Goal: Use online tool/utility: Utilize a website feature to perform a specific function

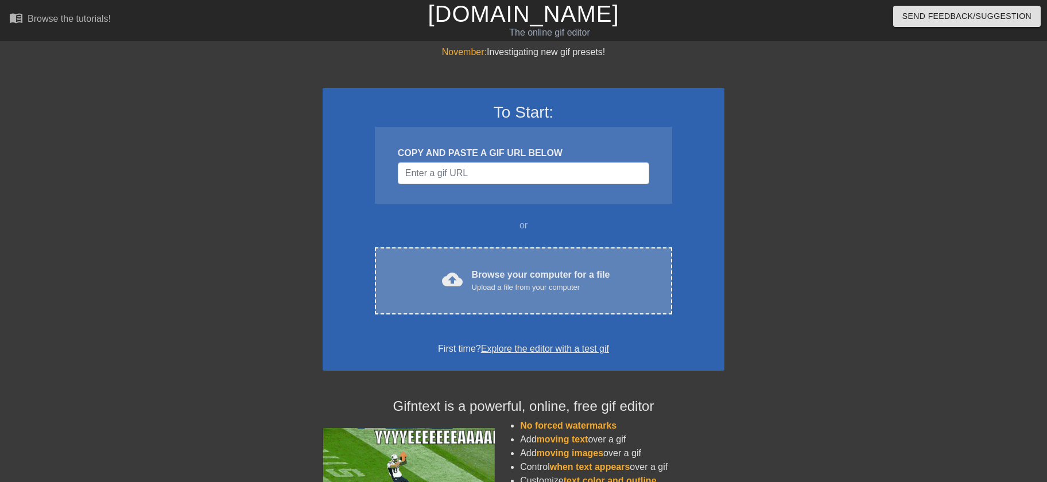
click at [529, 289] on div "Upload a file from your computer" at bounding box center [541, 287] width 138 height 11
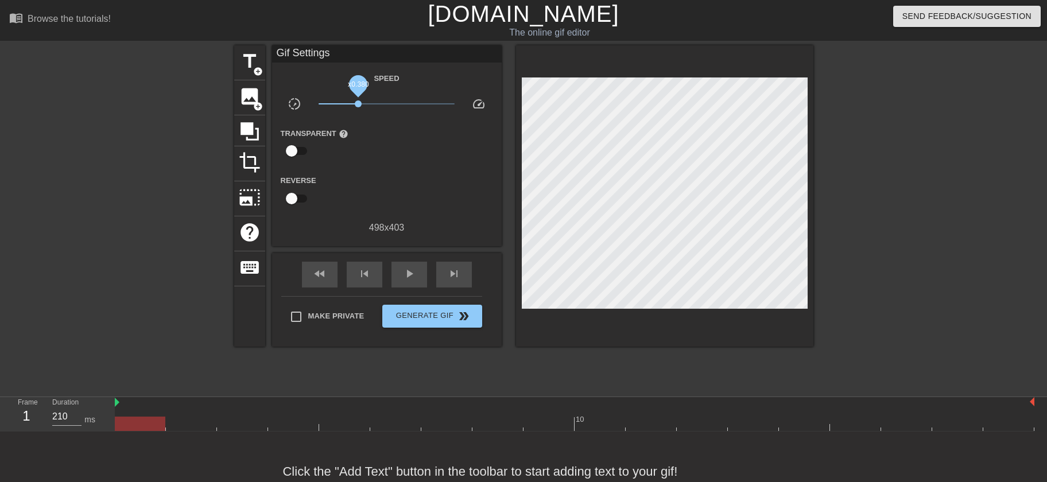
drag, startPoint x: 385, startPoint y: 107, endPoint x: 357, endPoint y: 121, distance: 31.1
click at [357, 121] on div "Speed slow_motion_video x0.380 speed Transparent help Reverse 498 x 403" at bounding box center [387, 153] width 212 height 164
click at [414, 270] on span "play_arrow" at bounding box center [409, 274] width 14 height 14
drag, startPoint x: 358, startPoint y: 104, endPoint x: 365, endPoint y: 108, distance: 7.7
click at [365, 108] on span "x0.473" at bounding box center [387, 104] width 136 height 14
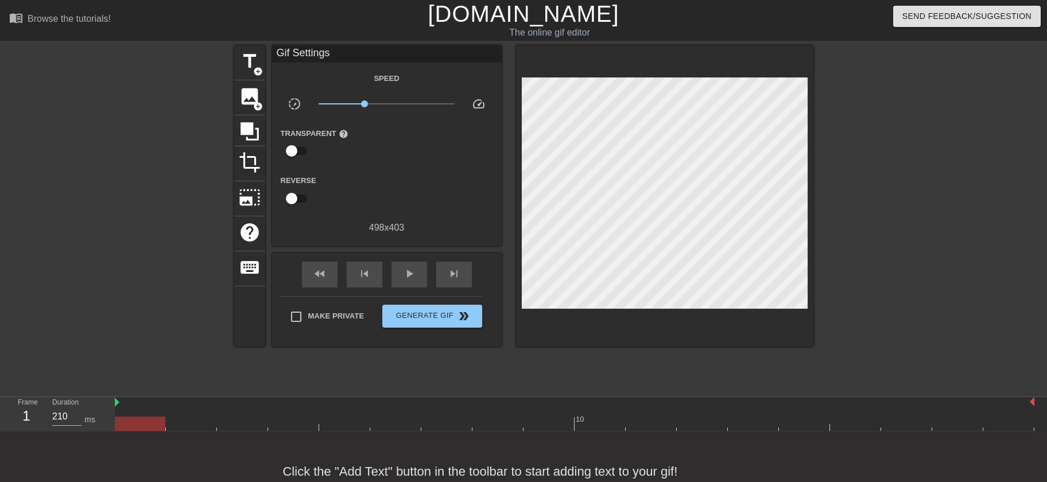
click at [131, 424] on div at bounding box center [575, 424] width 920 height 14
click at [245, 61] on span "title" at bounding box center [250, 62] width 22 height 22
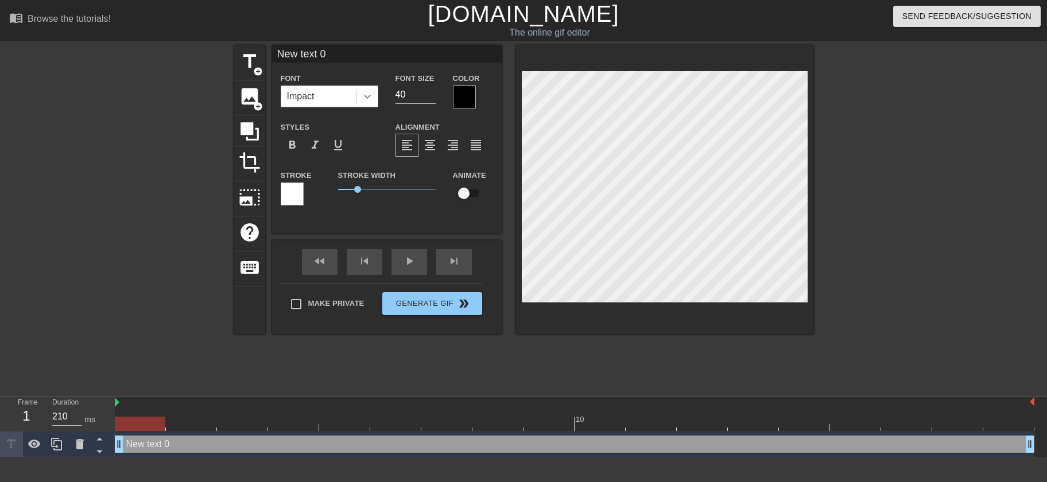
click at [371, 101] on icon at bounding box center [367, 96] width 11 height 11
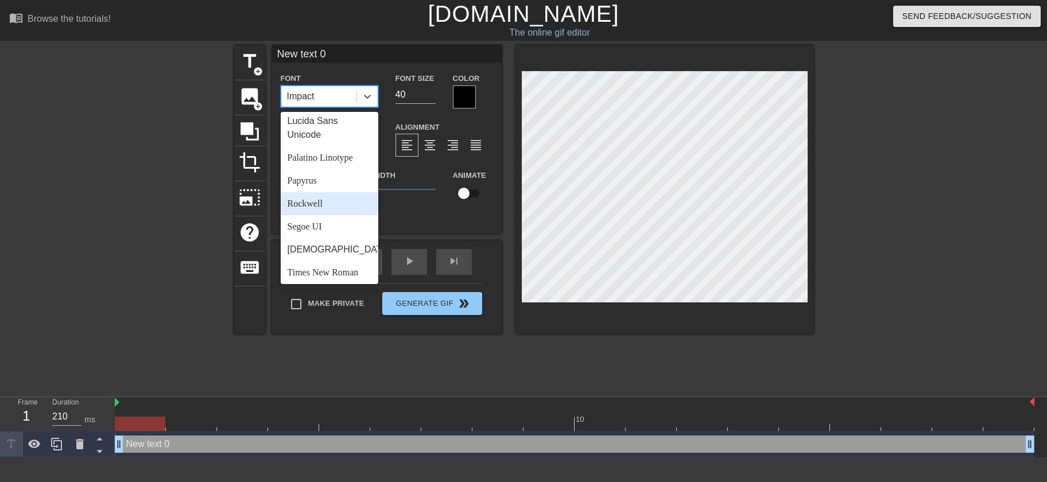
scroll to position [397, 0]
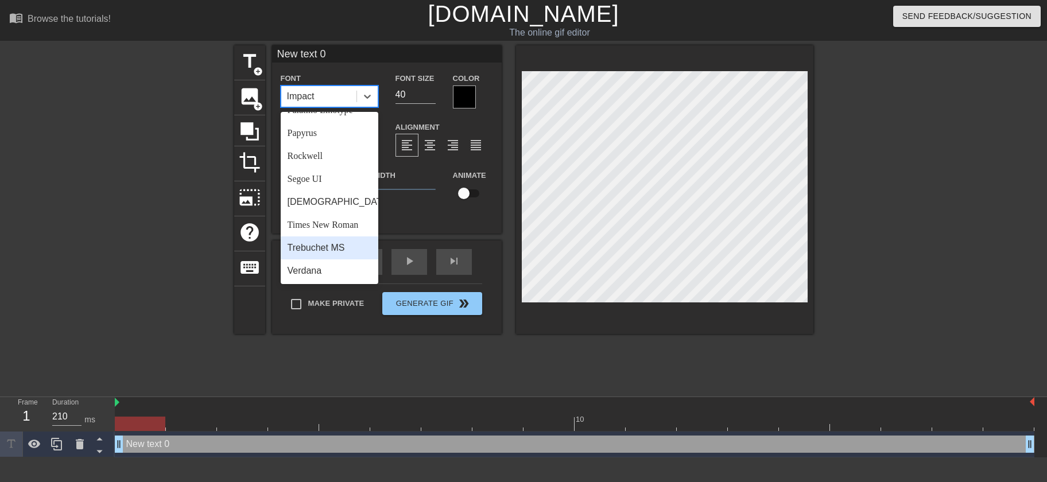
click at [324, 252] on div "Trebuchet MS" at bounding box center [330, 248] width 98 height 23
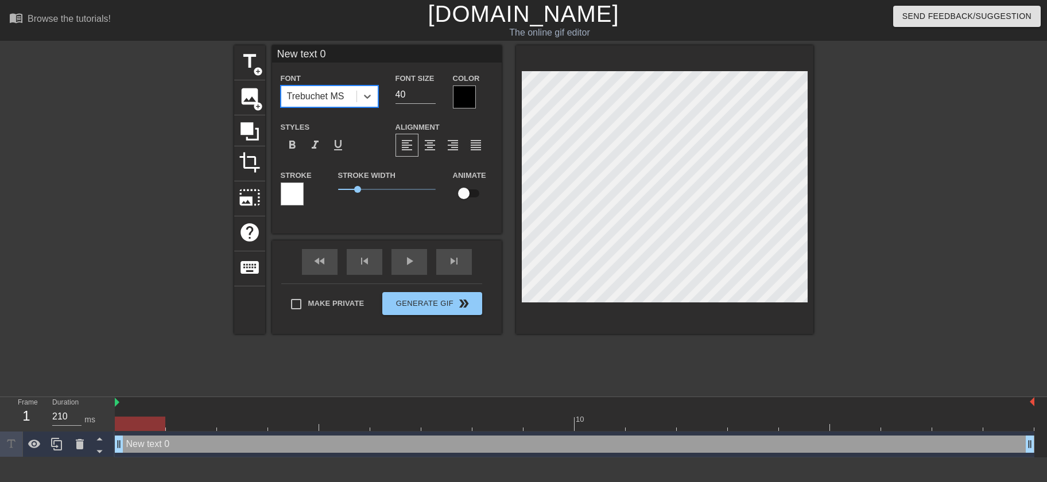
click at [293, 196] on div at bounding box center [292, 194] width 23 height 23
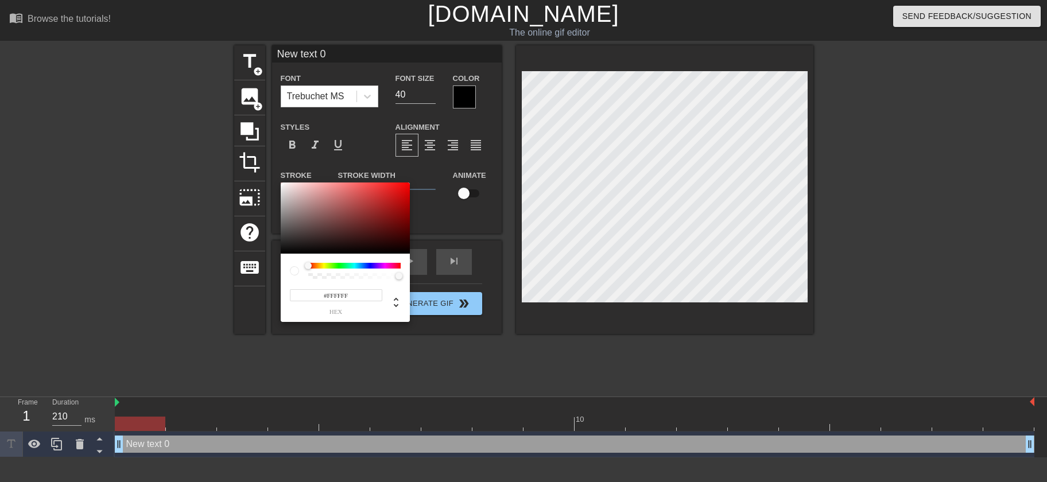
click at [370, 266] on div at bounding box center [354, 266] width 92 height 6
click at [366, 262] on div "#FFFFFF hex" at bounding box center [345, 288] width 129 height 68
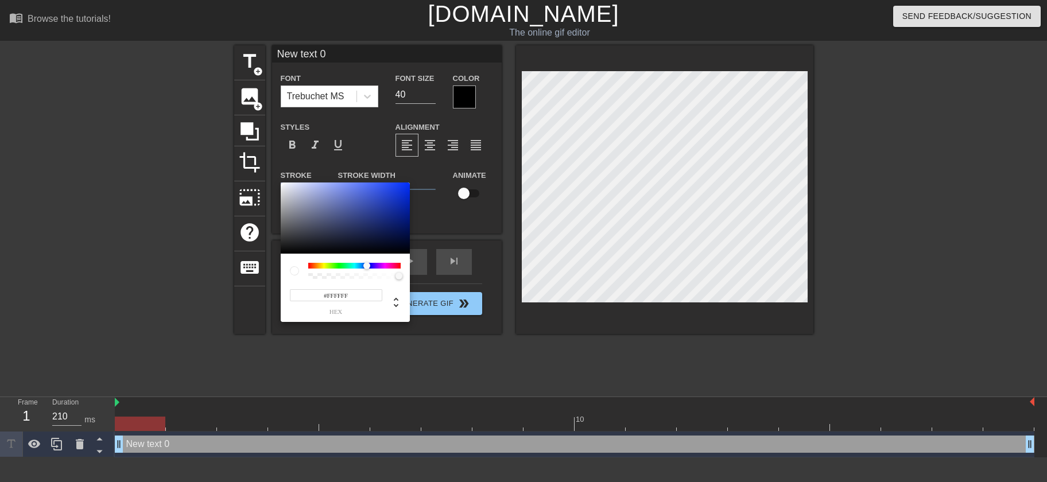
click at [367, 268] on div at bounding box center [354, 266] width 92 height 6
click at [363, 192] on div at bounding box center [345, 218] width 129 height 71
type input "#3050E6"
click at [383, 189] on div at bounding box center [345, 218] width 129 height 71
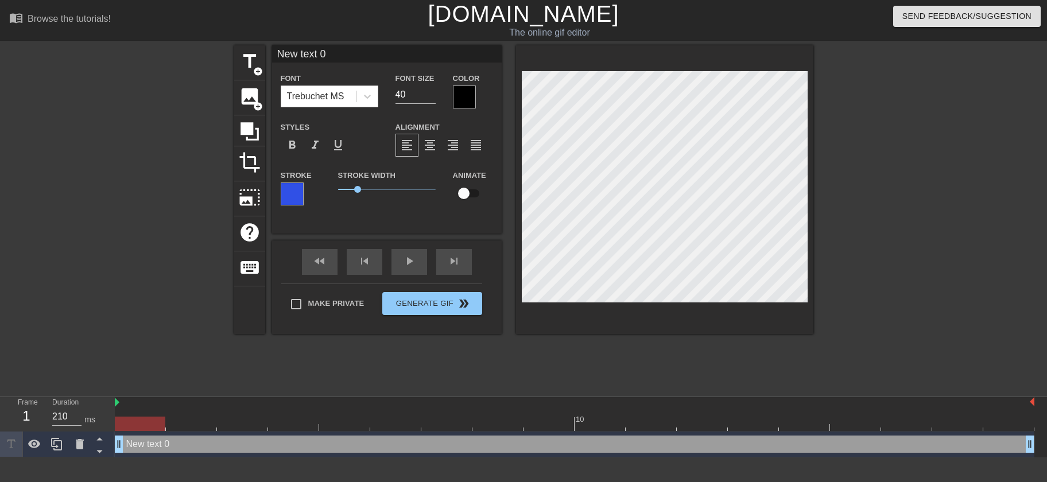
click at [479, 101] on div "Color" at bounding box center [473, 89] width 40 height 37
click at [461, 95] on div at bounding box center [464, 97] width 23 height 23
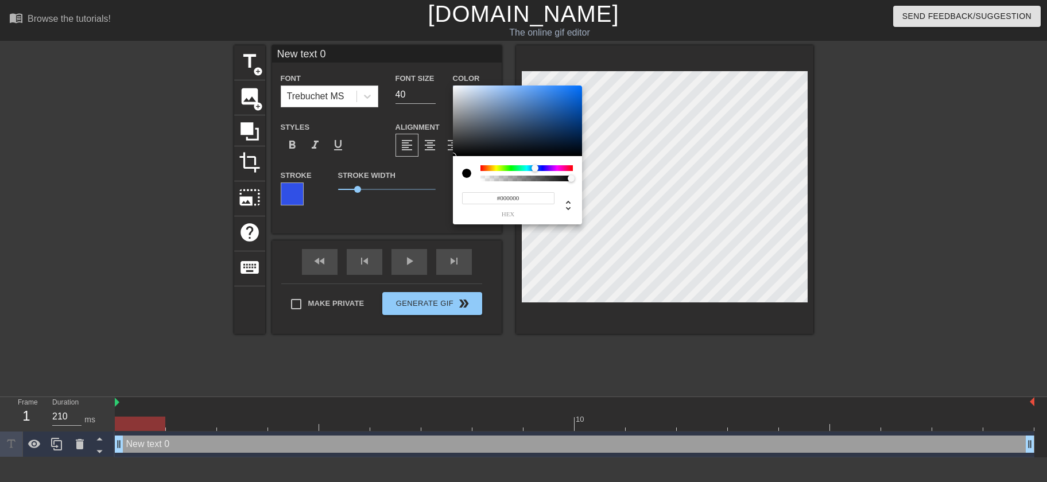
click at [535, 169] on div at bounding box center [526, 168] width 92 height 6
type input "#387ED7"
click at [548, 96] on div at bounding box center [517, 121] width 129 height 71
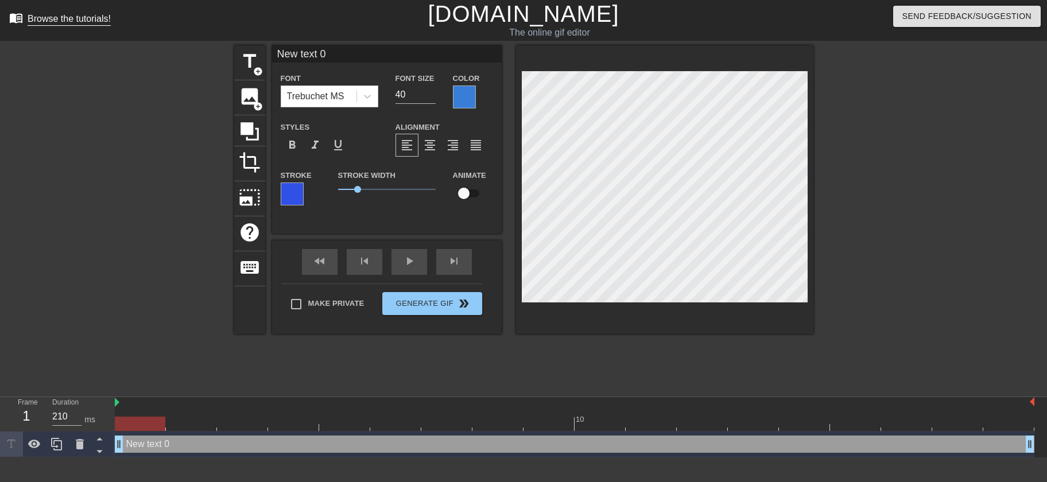
drag, startPoint x: 351, startPoint y: 53, endPoint x: 46, endPoint y: 25, distance: 306.1
click at [272, 45] on input "New text 0" at bounding box center [387, 53] width 230 height 17
type input "[PERSON_NAME]"
click at [58, 445] on icon at bounding box center [57, 444] width 14 height 14
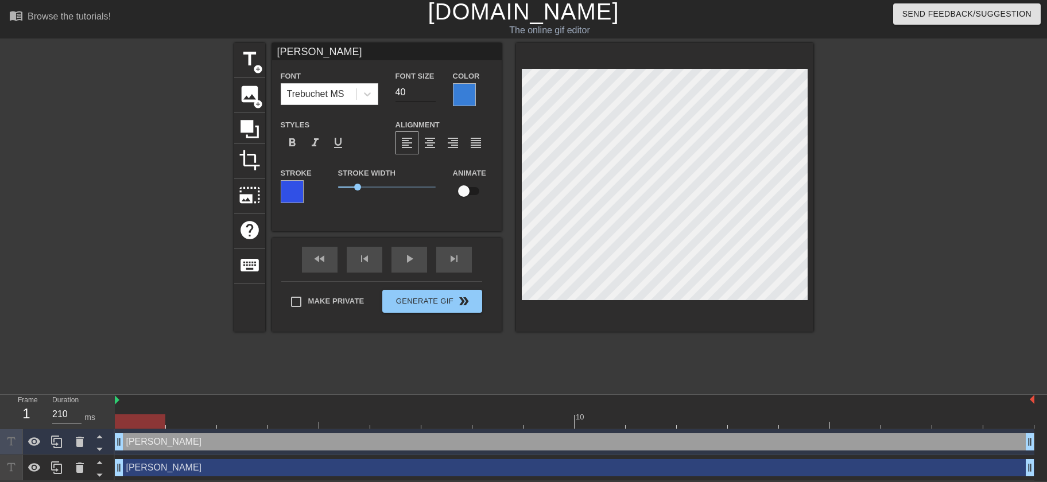
scroll to position [0, 0]
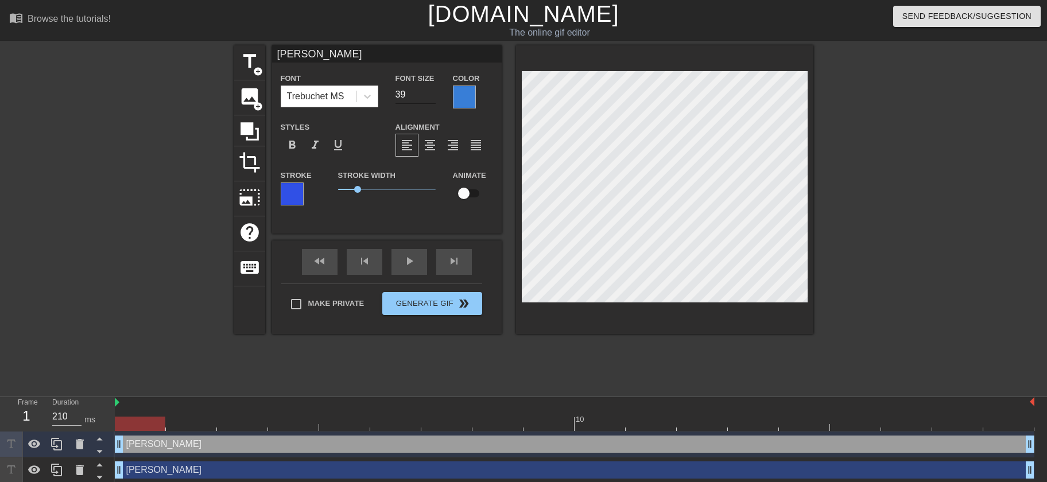
click at [431, 98] on input "39" at bounding box center [416, 95] width 40 height 18
click at [431, 98] on input "38" at bounding box center [416, 95] width 40 height 18
click at [431, 98] on input "37" at bounding box center [416, 95] width 40 height 18
click at [431, 98] on input "36" at bounding box center [416, 95] width 40 height 18
click at [431, 98] on input "35" at bounding box center [416, 95] width 40 height 18
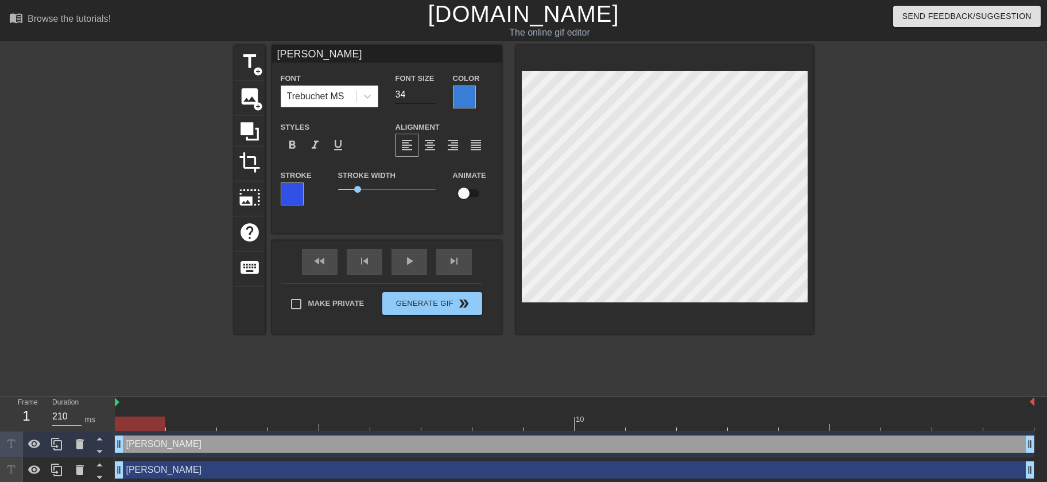
click at [431, 98] on input "34" at bounding box center [416, 95] width 40 height 18
click at [431, 98] on input "33" at bounding box center [416, 95] width 40 height 18
click at [431, 98] on input "32" at bounding box center [416, 95] width 40 height 18
click at [431, 98] on input "31" at bounding box center [416, 95] width 40 height 18
click at [431, 98] on input "30" at bounding box center [416, 95] width 40 height 18
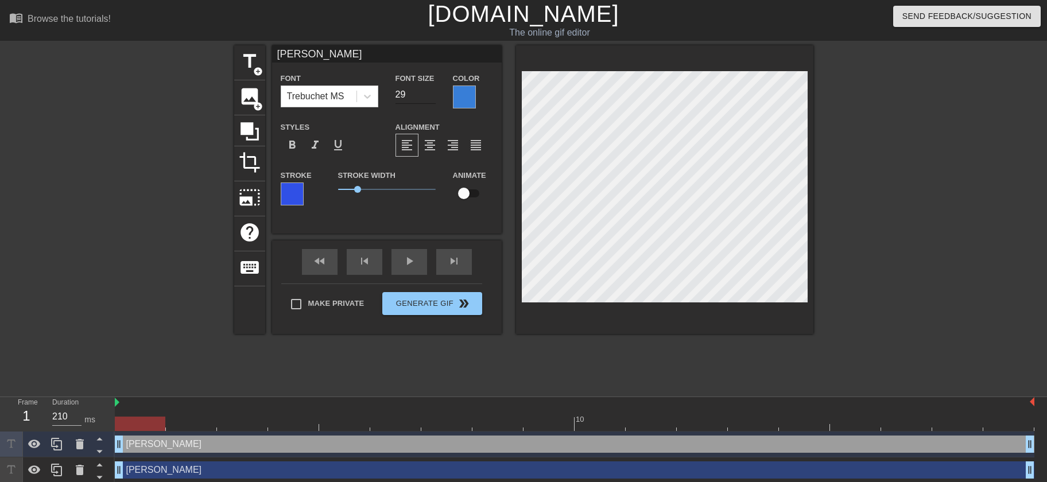
click at [431, 98] on input "29" at bounding box center [416, 95] width 40 height 18
click at [431, 98] on input "28" at bounding box center [416, 95] width 40 height 18
click at [431, 98] on input "27" at bounding box center [416, 95] width 40 height 18
click at [431, 98] on input "26" at bounding box center [416, 95] width 40 height 18
click at [431, 98] on input "25" at bounding box center [416, 95] width 40 height 18
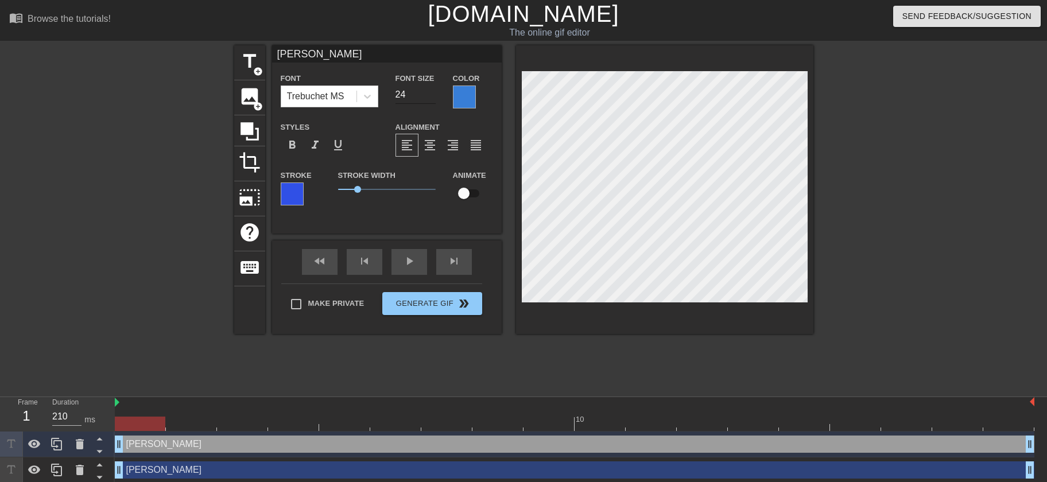
click at [431, 98] on input "24" at bounding box center [416, 95] width 40 height 18
type input "23"
click at [431, 98] on input "23" at bounding box center [416, 95] width 40 height 18
drag, startPoint x: 344, startPoint y: 56, endPoint x: 239, endPoint y: 77, distance: 106.5
click at [272, 59] on input "[PERSON_NAME]" at bounding box center [387, 53] width 230 height 17
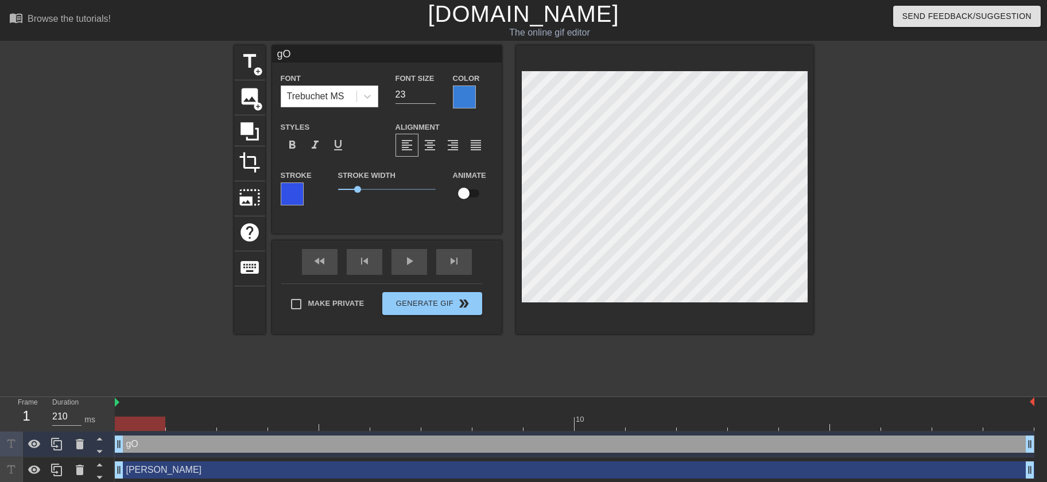
type input "g"
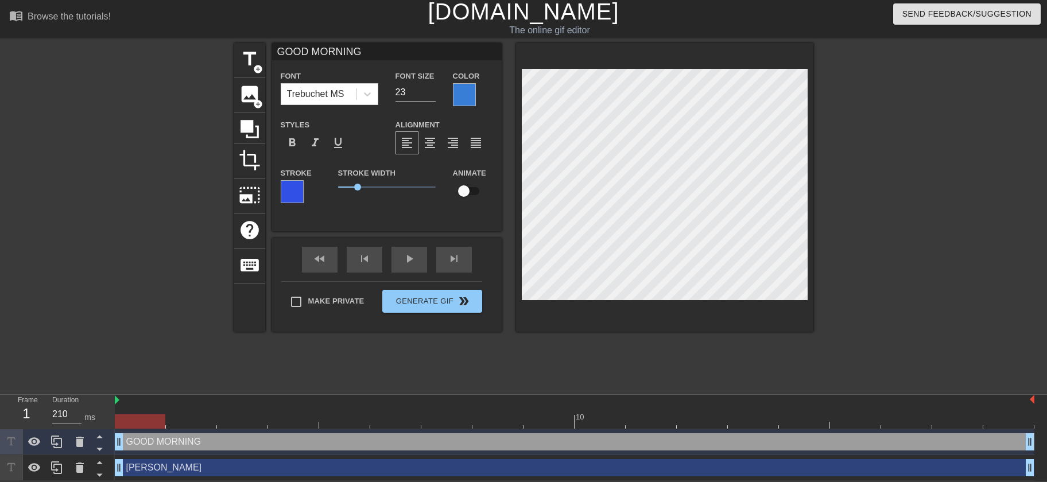
scroll to position [3, 0]
click at [51, 468] on icon at bounding box center [57, 468] width 14 height 14
type input "[PERSON_NAME]"
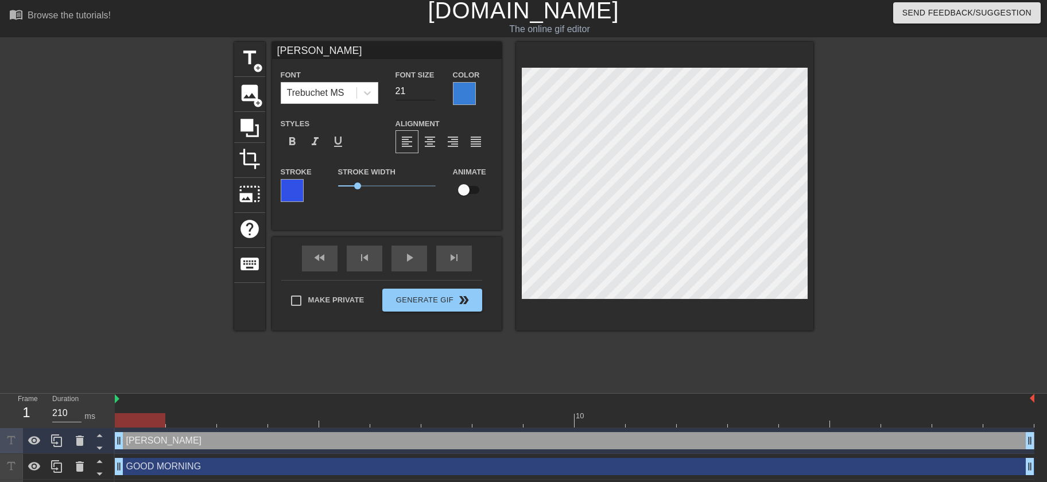
type input "21"
drag, startPoint x: 429, startPoint y: 92, endPoint x: 398, endPoint y: 90, distance: 31.1
click at [429, 92] on input "21" at bounding box center [416, 91] width 40 height 18
drag, startPoint x: 322, startPoint y: 45, endPoint x: 157, endPoint y: 71, distance: 166.9
click at [272, 45] on input "[PERSON_NAME]" at bounding box center [387, 50] width 230 height 17
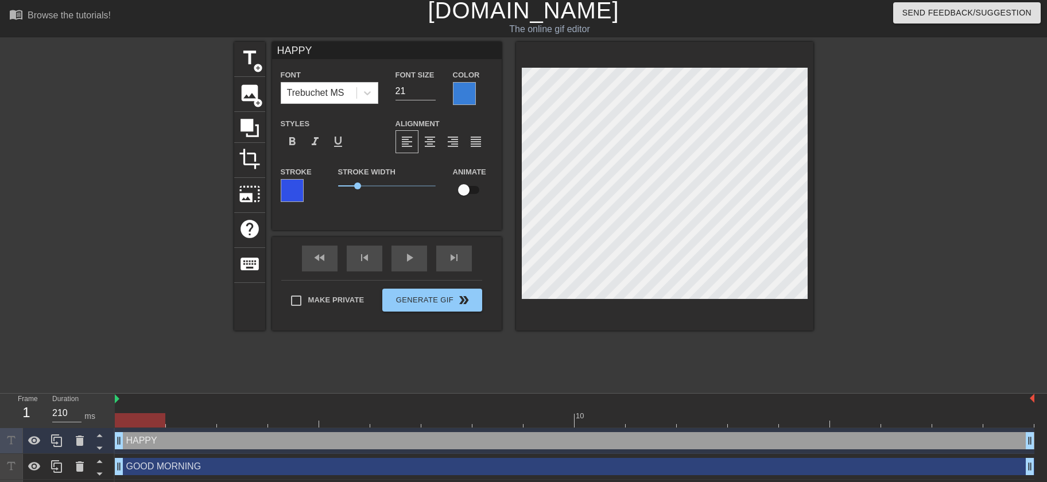
type input "HAPPY"
type textarea "HAPPY"
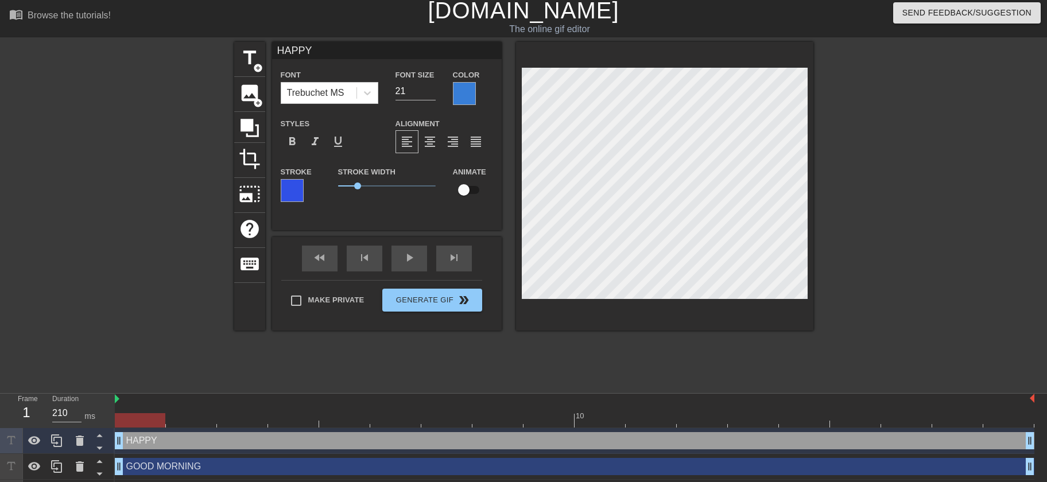
type input "HAPPYF"
type textarea "HAPPY F"
type input "HAPPYFI"
type textarea "HAPPY FI"
type input "HAPPYFIR"
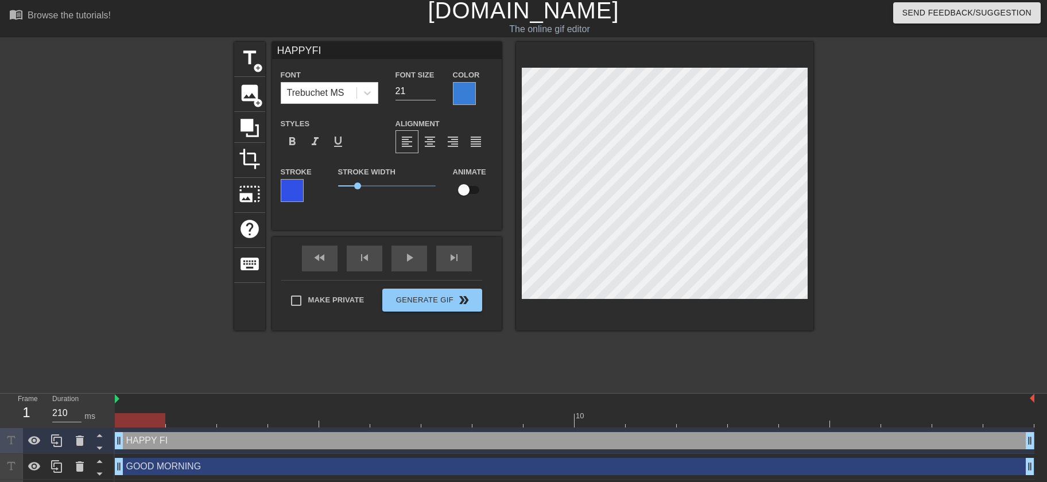
type textarea "HAPPY FIR"
type input "HAPPYFIRD"
type textarea "HAPPY FIRD"
type input "HAPPYFIRDA"
type textarea "HAPPY FIRDA"
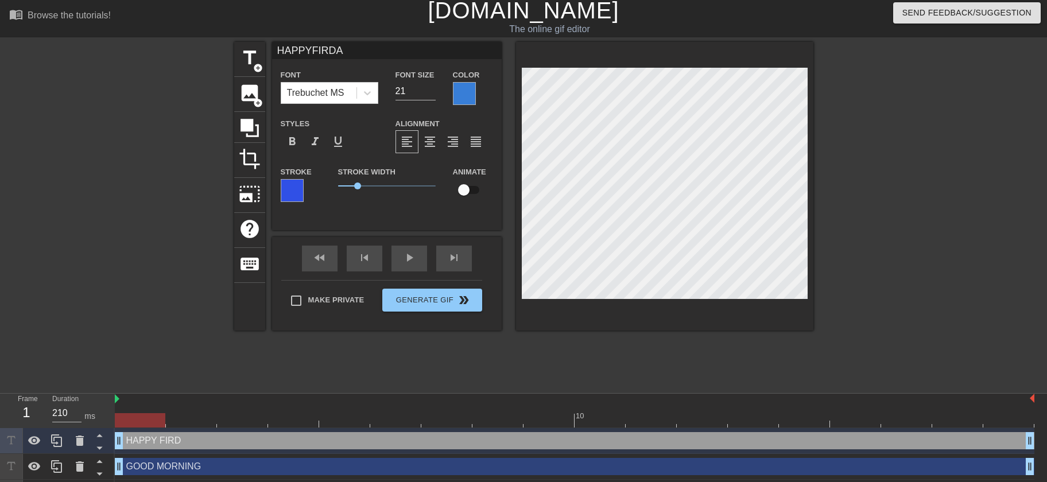
type input "HAPPYFIRDAY"
type textarea "HAPPY FIRDAY"
click at [409, 256] on div "fast_rewind skip_previous play_arrow skip_next" at bounding box center [386, 258] width 187 height 43
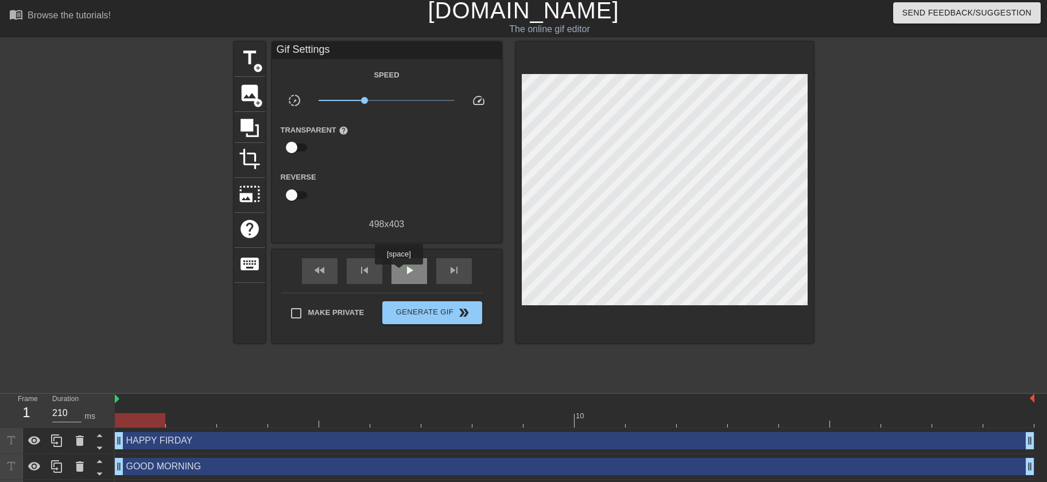
click at [398, 273] on div "play_arrow" at bounding box center [409, 271] width 36 height 26
click at [369, 98] on span "x0.543" at bounding box center [368, 100] width 7 height 7
click at [125, 417] on div at bounding box center [575, 420] width 920 height 14
click at [408, 313] on span "Generate Gif double_arrow" at bounding box center [432, 313] width 90 height 14
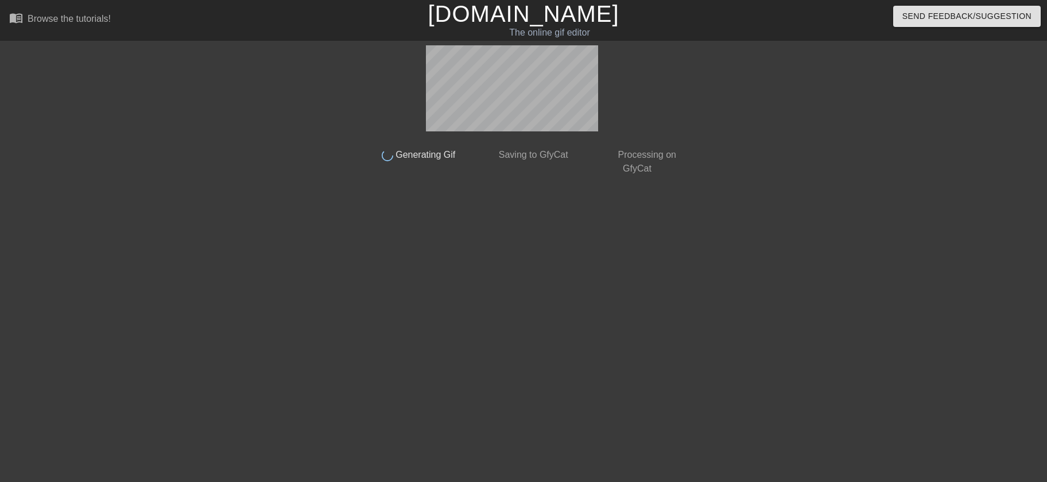
scroll to position [0, 0]
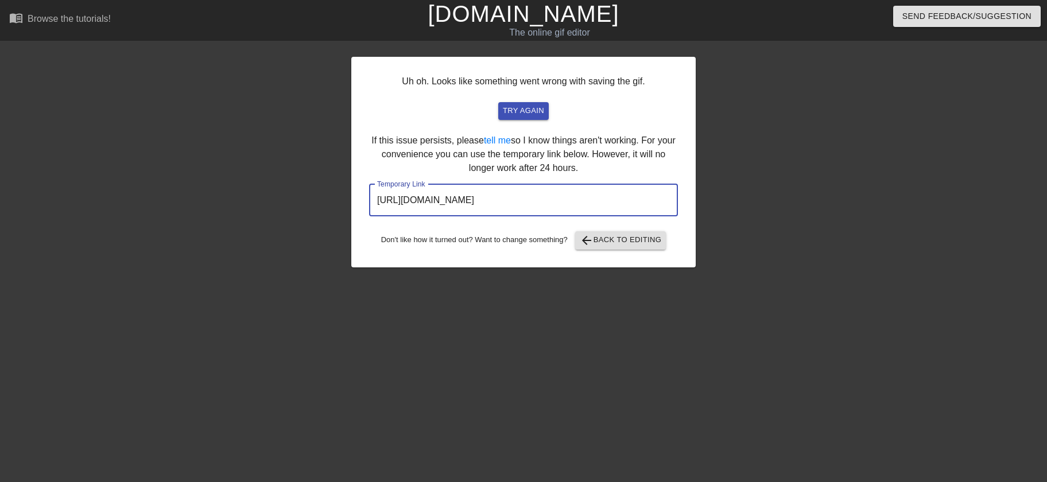
drag, startPoint x: 638, startPoint y: 200, endPoint x: 228, endPoint y: 206, distance: 409.3
click at [369, 204] on input "[URL][DOMAIN_NAME]" at bounding box center [523, 200] width 309 height 32
